Goal: Book appointment/travel/reservation

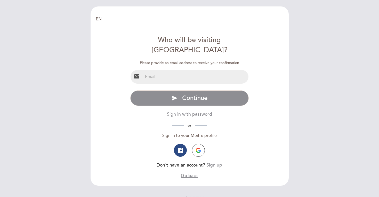
click at [190, 70] on input "email" at bounding box center [196, 77] width 106 height 14
type input "[EMAIL_ADDRESS][PERSON_NAME][DOMAIN_NAME]"
click at [219, 60] on div "Please provide an email address to receive your confirmation" at bounding box center [189, 62] width 118 height 5
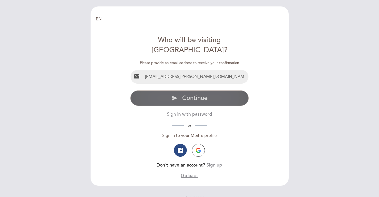
click at [208, 90] on button "send Continue" at bounding box center [189, 97] width 118 height 15
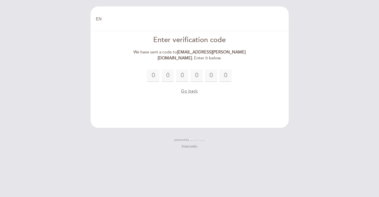
type input "1"
type input "0"
type input "1"
type input "3"
type input "9"
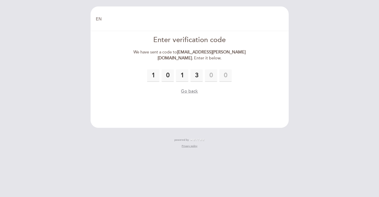
type input "5"
click at [191, 60] on div "We have sent a code to [EMAIL_ADDRESS][PERSON_NAME][DOMAIN_NAME] . Enter it bel…" at bounding box center [189, 55] width 118 height 12
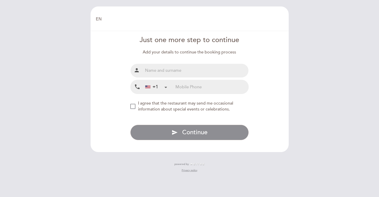
click at [175, 69] on input "text" at bounding box center [196, 71] width 106 height 14
type input "[PERSON_NAME]"
click at [206, 88] on input "tel" at bounding box center [212, 87] width 73 height 14
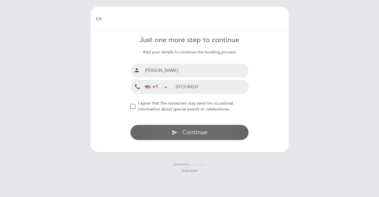
type input "2013140037"
click at [211, 130] on button "send Continue" at bounding box center [189, 132] width 118 height 15
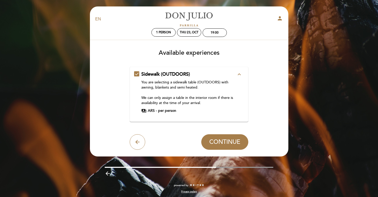
scroll to position [2, 0]
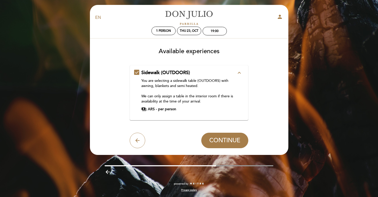
click at [183, 99] on div "You are selecting a sidewalk table (OUTDOORS) with awning, blankets and semi he…" at bounding box center [188, 91] width 95 height 26
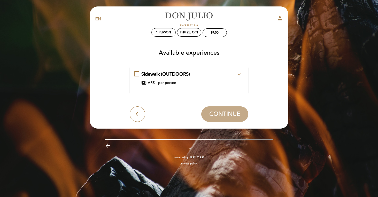
scroll to position [0, 0]
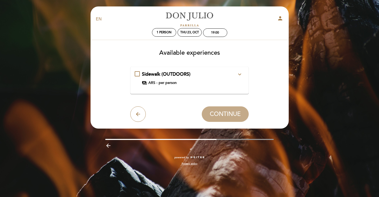
click at [184, 80] on div "payments ARS - per person" at bounding box center [189, 82] width 95 height 5
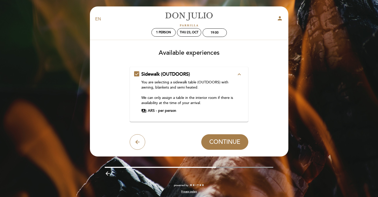
scroll to position [2, 0]
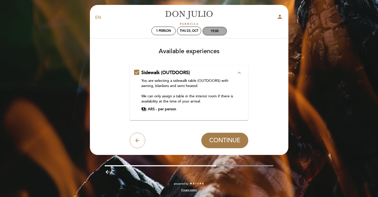
click at [211, 29] on div "19:00" at bounding box center [214, 31] width 8 height 4
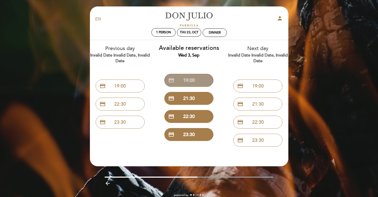
click at [193, 79] on button "credit_card 19:00" at bounding box center [188, 80] width 49 height 13
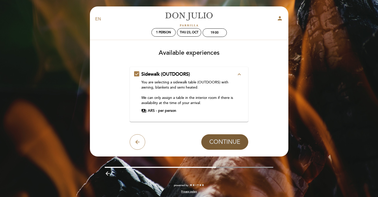
click at [225, 145] on span "CONTINUE" at bounding box center [224, 141] width 31 height 7
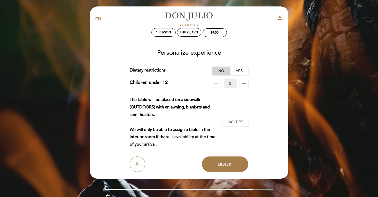
click at [221, 71] on label "No" at bounding box center [221, 71] width 18 height 9
click at [237, 119] on button "Accept Accepted" at bounding box center [235, 122] width 25 height 9
click at [216, 35] on div "19:00" at bounding box center [215, 33] width 24 height 8
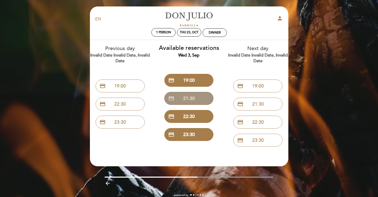
click at [198, 94] on button "credit_card 21:30" at bounding box center [188, 98] width 49 height 13
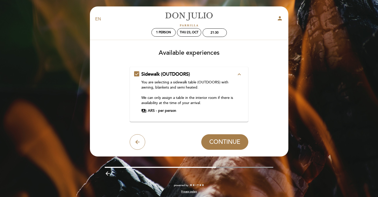
scroll to position [2, 0]
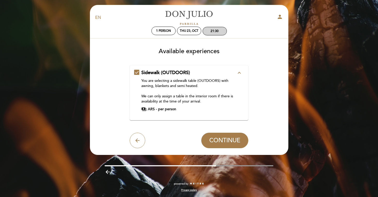
click at [209, 29] on div "21:30" at bounding box center [215, 31] width 24 height 8
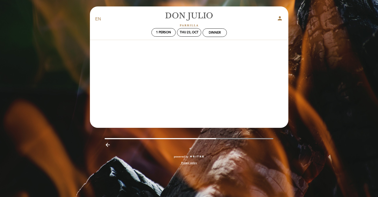
scroll to position [0, 0]
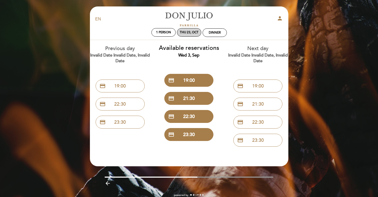
click at [191, 32] on div "Thu 23, Oct" at bounding box center [189, 32] width 19 height 4
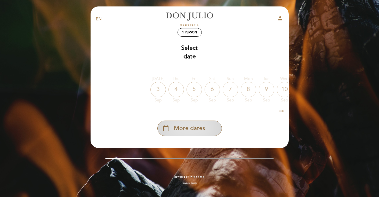
click at [206, 130] on div "calendar_today More dates" at bounding box center [189, 128] width 65 height 15
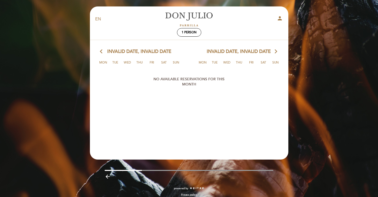
click at [102, 51] on icon "arrow_back_ios" at bounding box center [102, 51] width 5 height 7
